Goal: Register for event/course

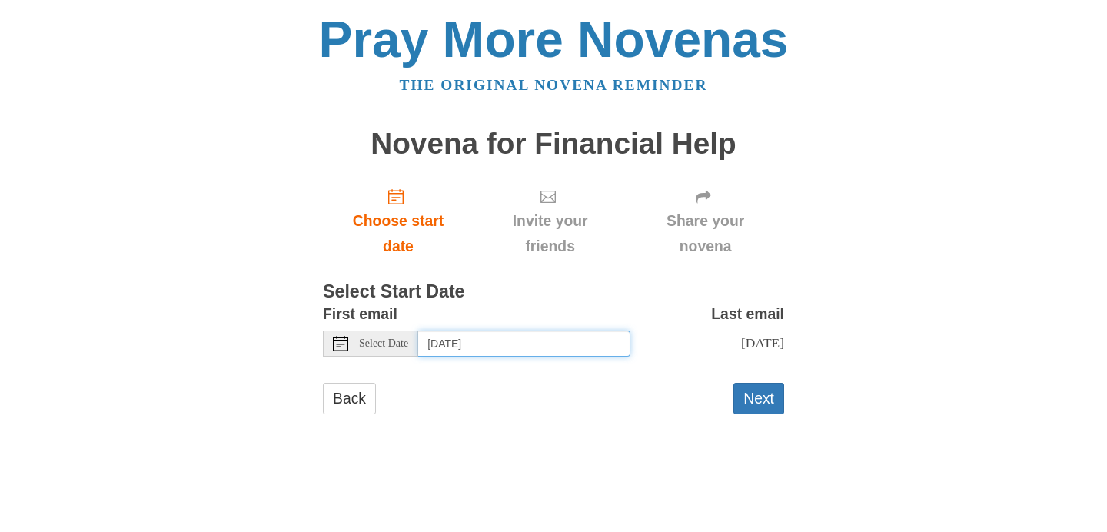
click at [564, 342] on input "Monday, September 22nd" at bounding box center [524, 344] width 212 height 26
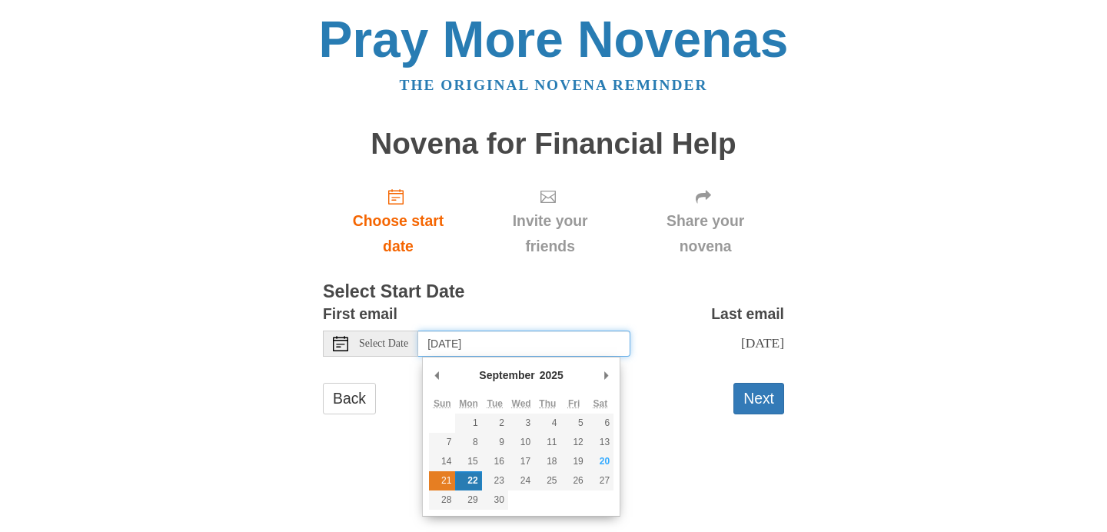
type input "Sunday, September 21st"
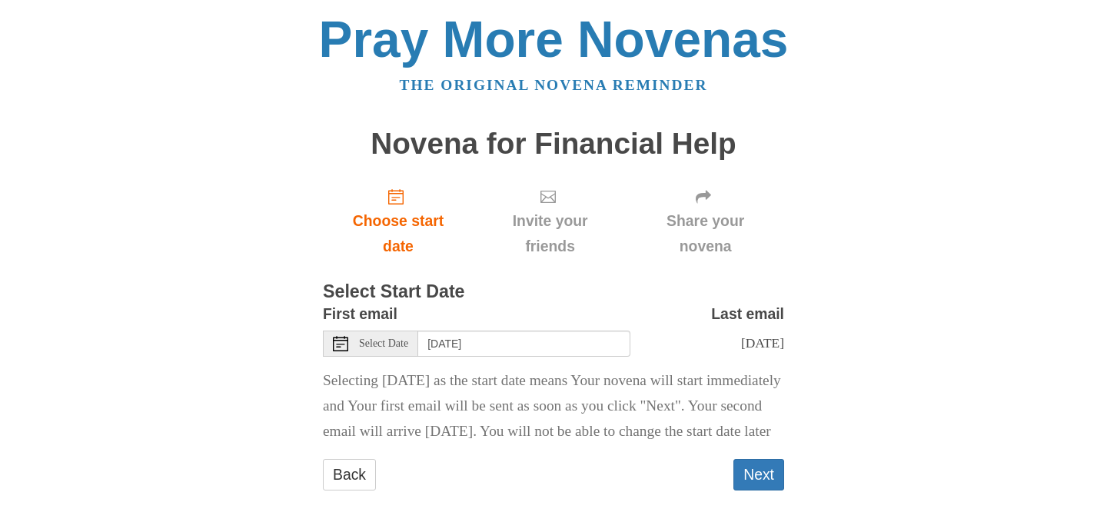
click at [192, 353] on div "Pray More Novenas The original novena reminder Novena for Financial Help Choose…" at bounding box center [553, 267] width 899 height 535
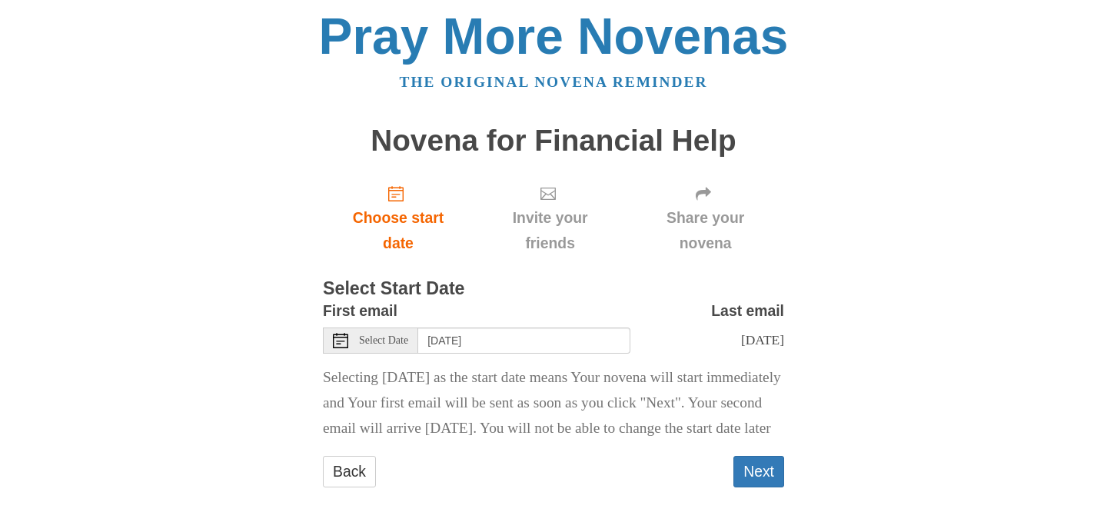
scroll to position [28, 0]
click at [772, 481] on button "Next" at bounding box center [758, 472] width 51 height 32
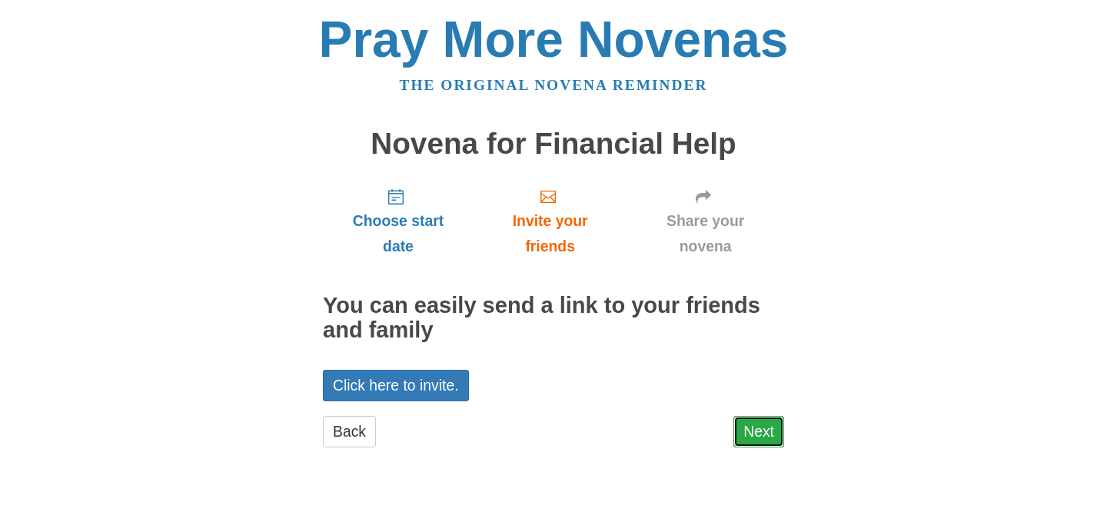
click at [772, 434] on link "Next" at bounding box center [758, 432] width 51 height 32
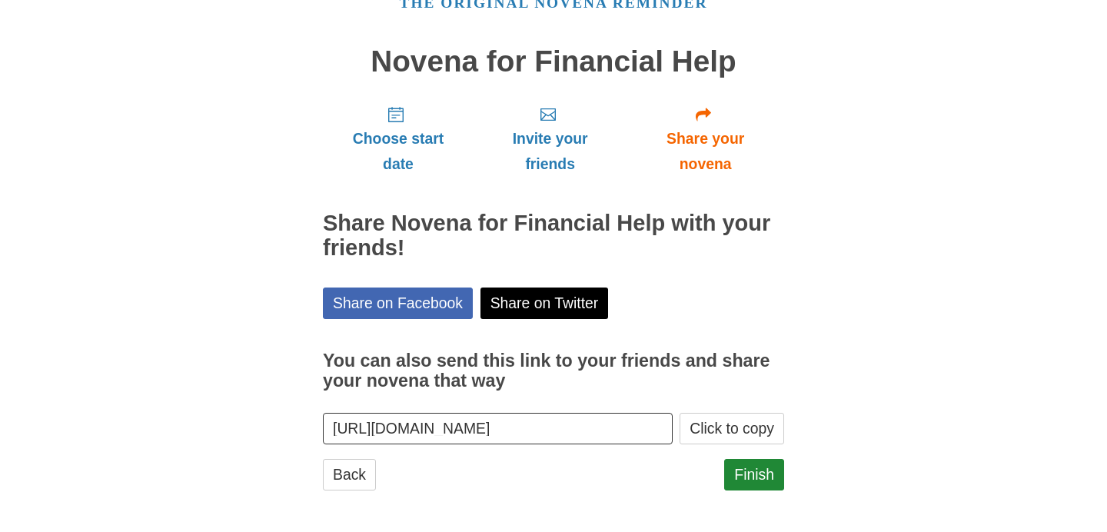
scroll to position [85, 0]
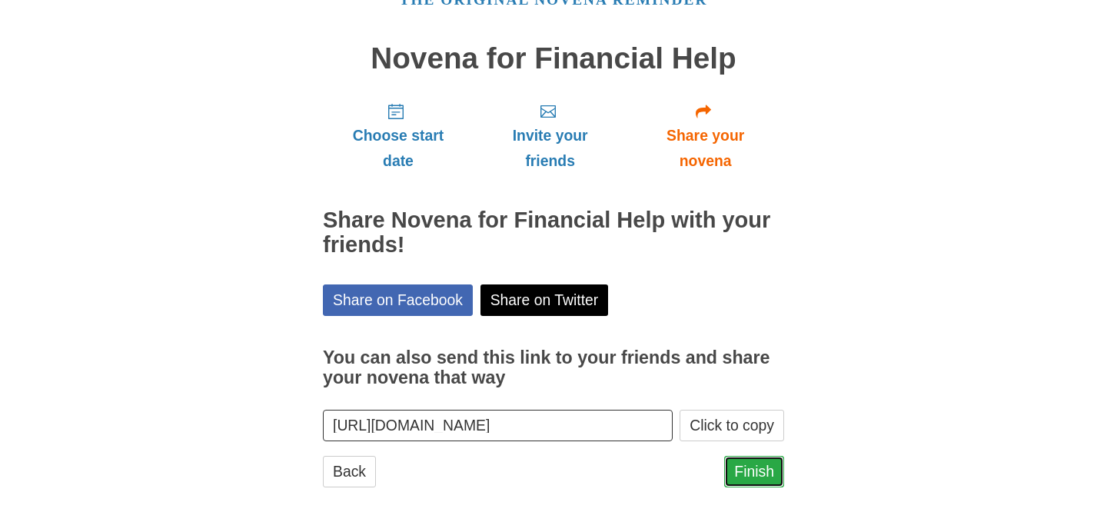
click at [762, 473] on link "Finish" at bounding box center [754, 472] width 60 height 32
